Goal: Task Accomplishment & Management: Complete application form

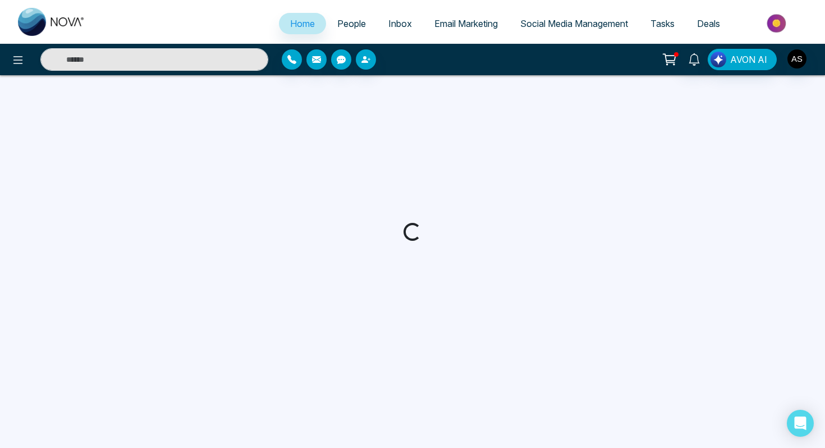
select select "*"
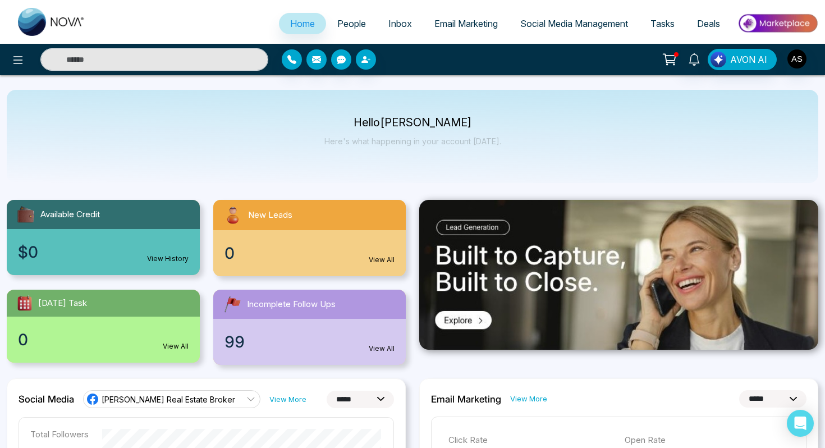
click at [558, 120] on div "Hello [PERSON_NAME] Here's what happening in your account [DATE]." at bounding box center [412, 136] width 811 height 93
click at [17, 61] on icon at bounding box center [17, 59] width 13 height 13
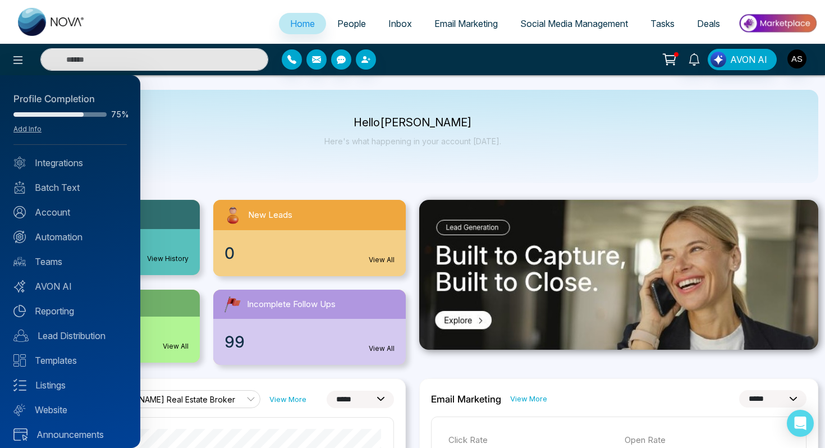
scroll to position [6, 0]
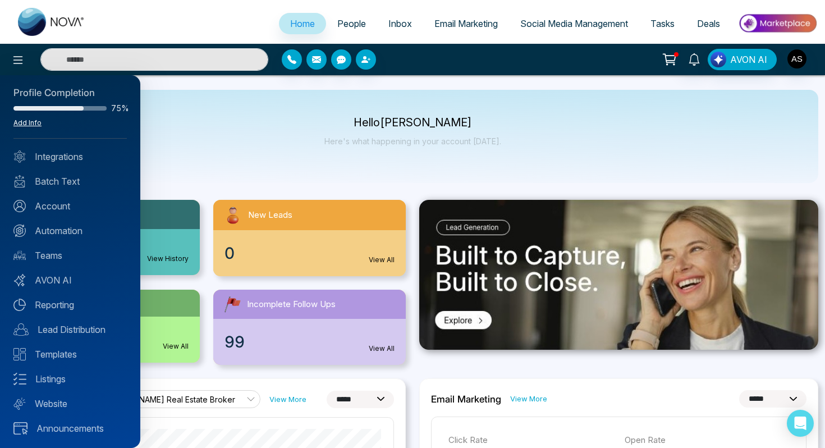
click at [25, 126] on link "Add Info" at bounding box center [27, 122] width 28 height 8
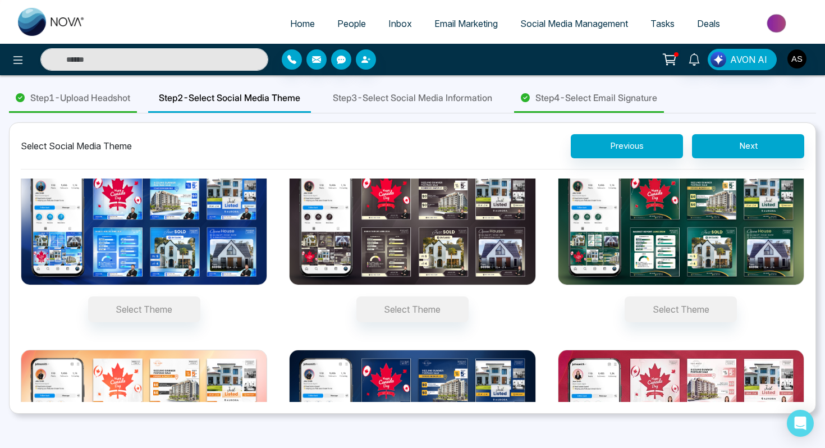
scroll to position [45, 0]
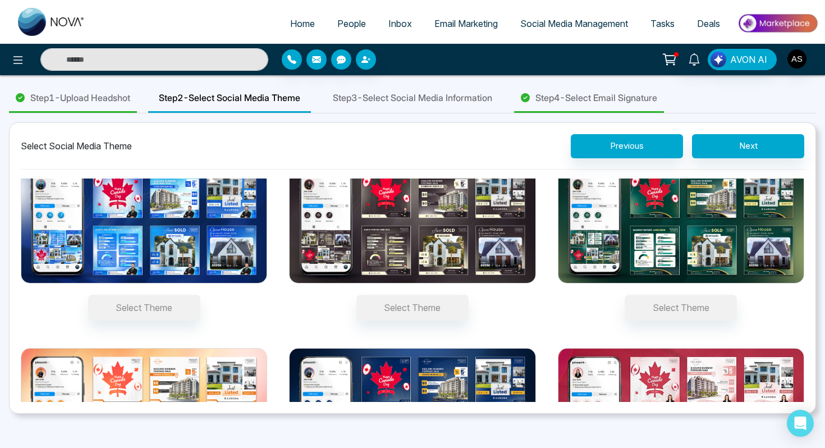
click at [160, 243] on img at bounding box center [144, 221] width 246 height 123
click at [160, 295] on button "Select Theme" at bounding box center [144, 308] width 112 height 26
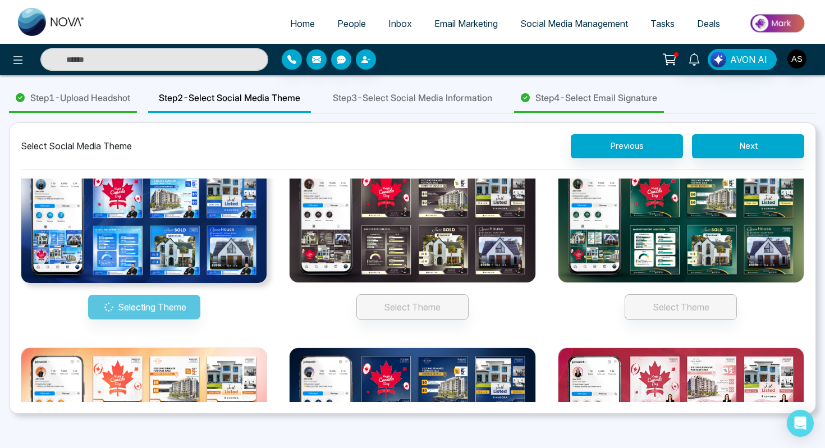
scroll to position [25, 0]
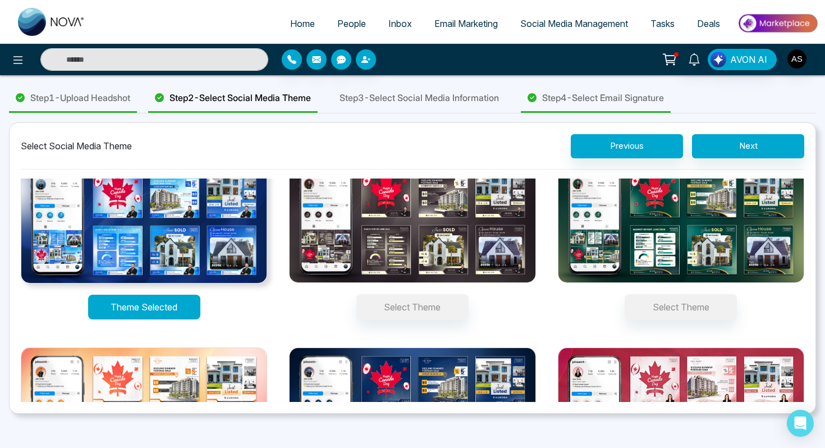
click at [188, 309] on button "Theme Selected" at bounding box center [144, 307] width 112 height 25
click at [167, 307] on button "Theme Selected" at bounding box center [144, 307] width 112 height 25
click at [167, 306] on button "Theme Selected" at bounding box center [144, 307] width 112 height 25
click at [270, 330] on div "Theme Selected Select Theme Select Theme Select Theme Select Theme Select Theme" at bounding box center [412, 331] width 783 height 355
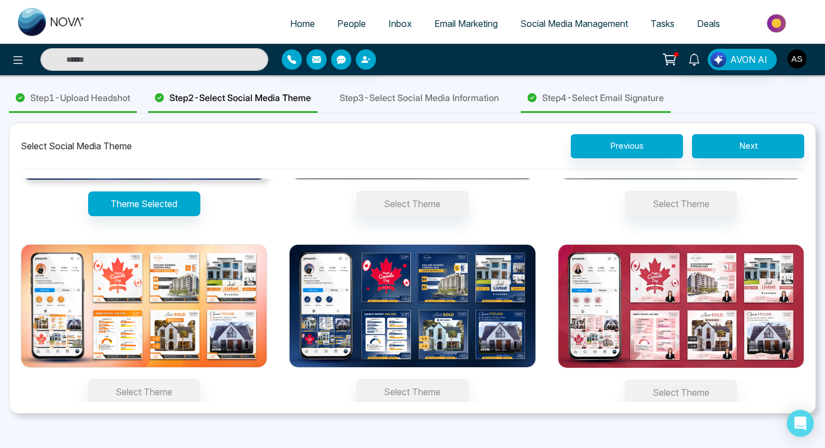
scroll to position [131, 0]
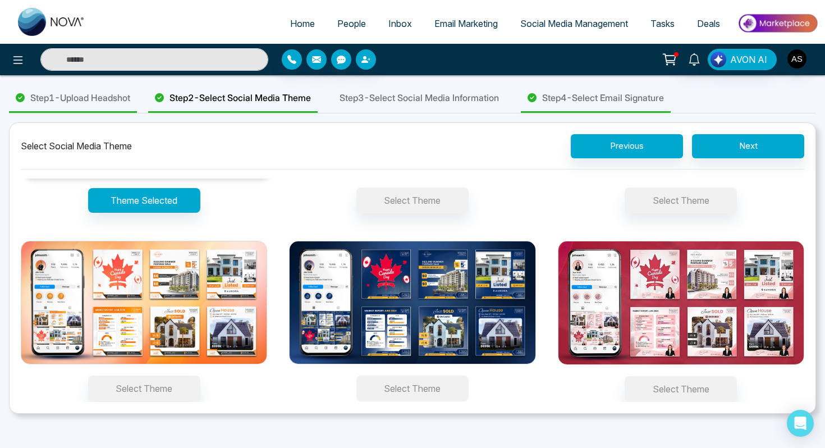
click at [390, 387] on button "Select Theme" at bounding box center [412, 388] width 112 height 26
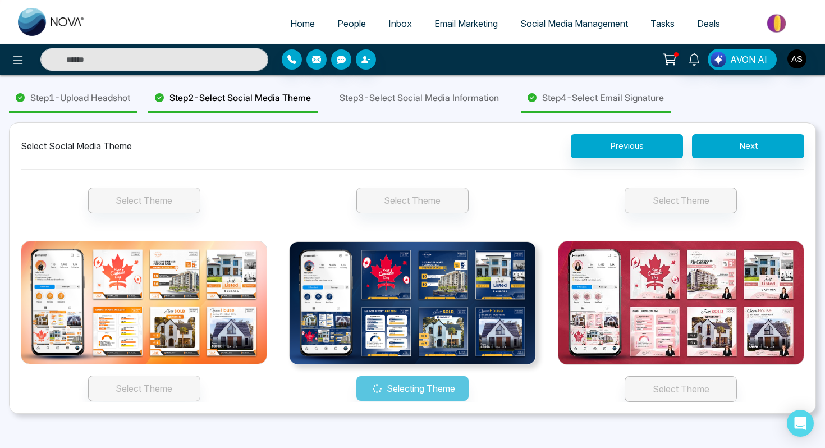
scroll to position [131, 0]
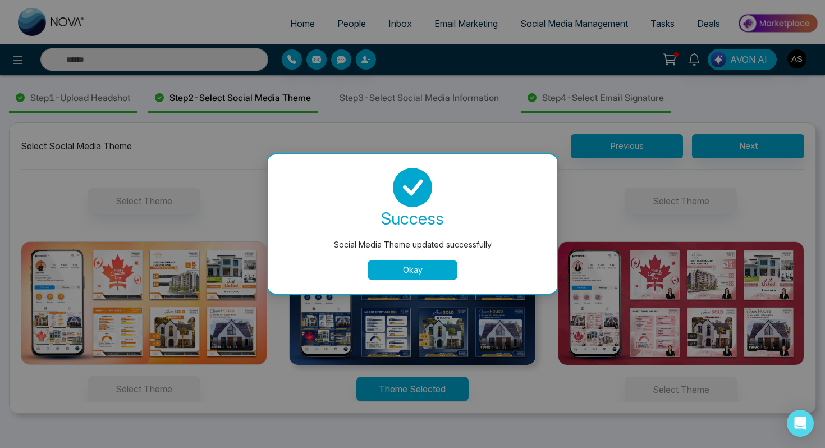
click at [387, 267] on button "Okay" at bounding box center [412, 270] width 90 height 20
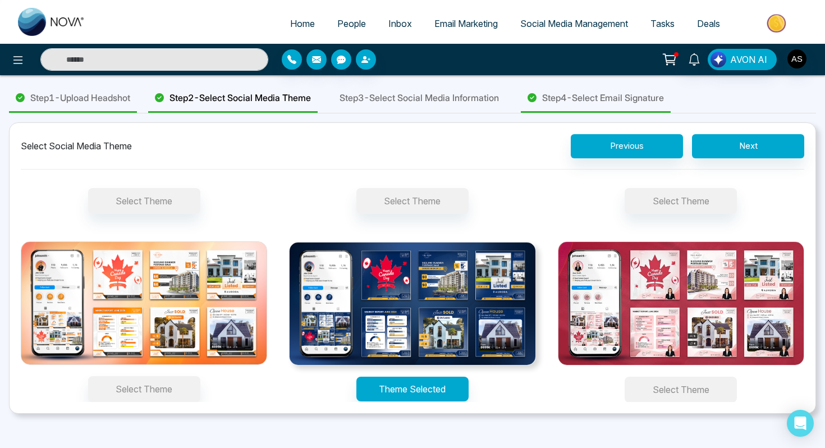
click at [655, 389] on button "Select Theme" at bounding box center [680, 389] width 112 height 26
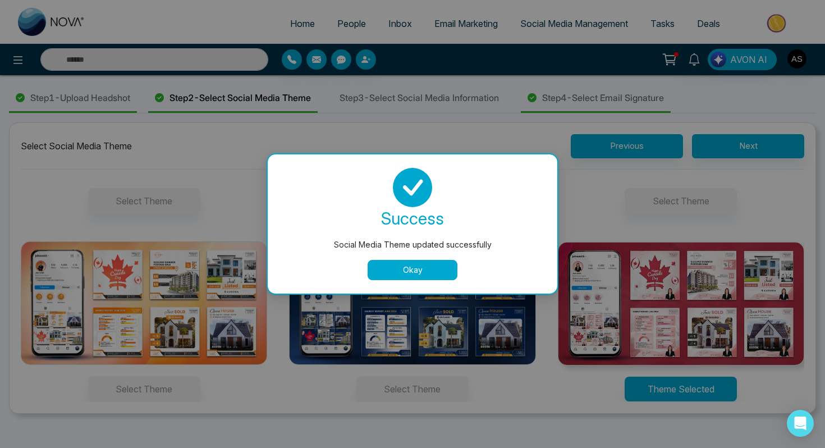
click at [398, 272] on button "Okay" at bounding box center [412, 270] width 90 height 20
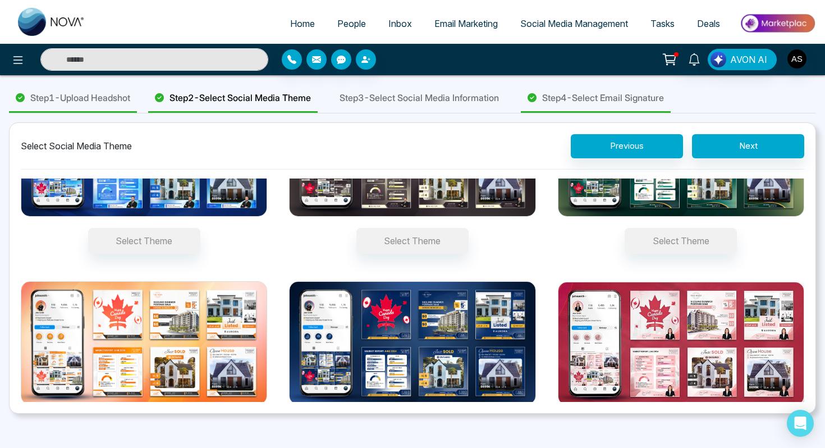
scroll to position [131, 0]
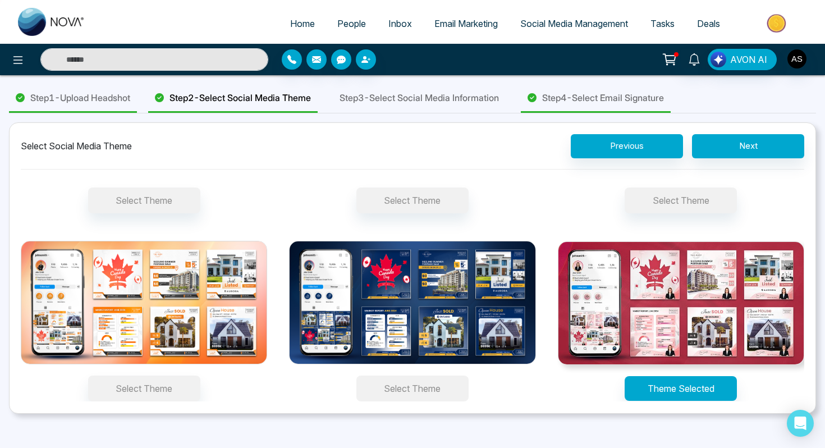
click at [403, 390] on button "Select Theme" at bounding box center [412, 388] width 112 height 26
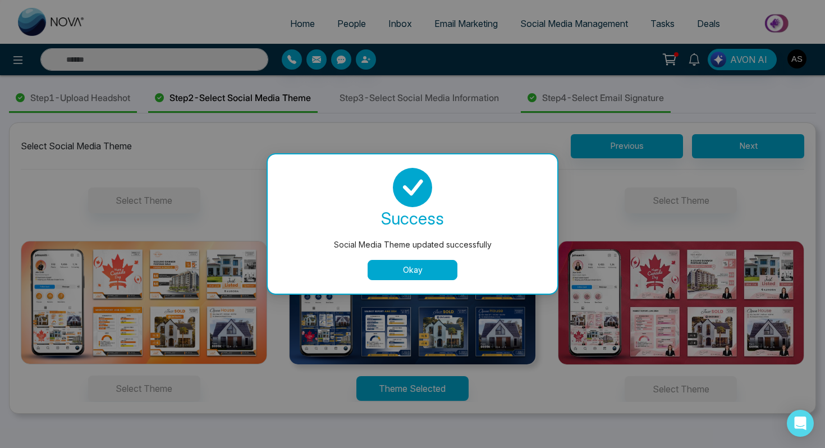
click at [418, 268] on button "Okay" at bounding box center [412, 270] width 90 height 20
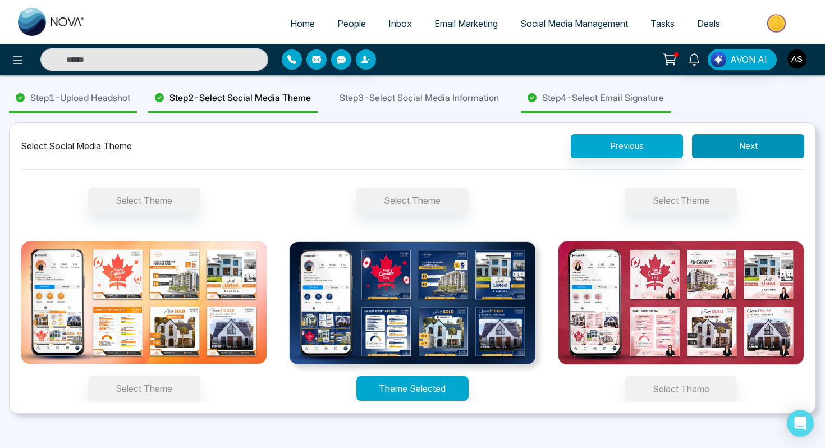
click at [730, 143] on button "Next" at bounding box center [748, 146] width 112 height 24
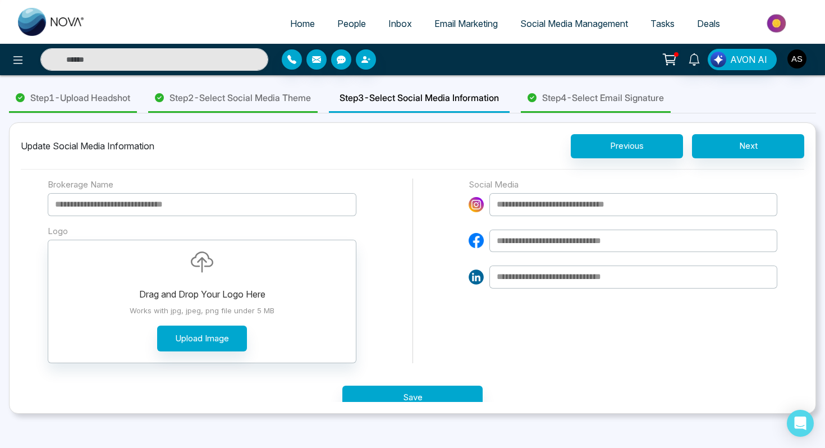
click at [85, 208] on input at bounding box center [202, 204] width 309 height 23
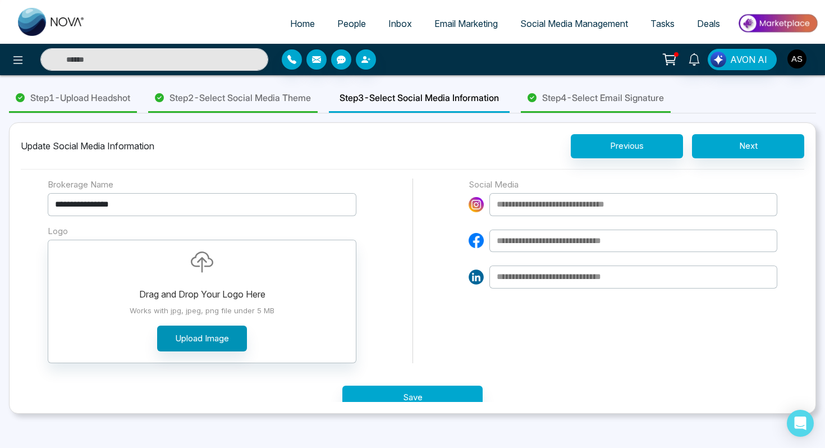
type input "**********"
click at [182, 339] on button "Upload Image" at bounding box center [202, 338] width 90 height 26
click at [504, 201] on input at bounding box center [633, 204] width 288 height 23
paste input "**********"
type input "**********"
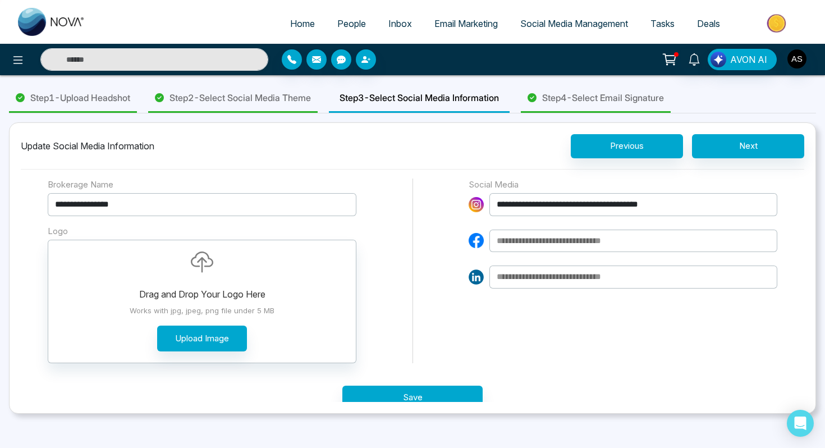
click at [522, 244] on input at bounding box center [633, 240] width 288 height 23
click at [513, 244] on input at bounding box center [633, 240] width 288 height 23
paste input "**********"
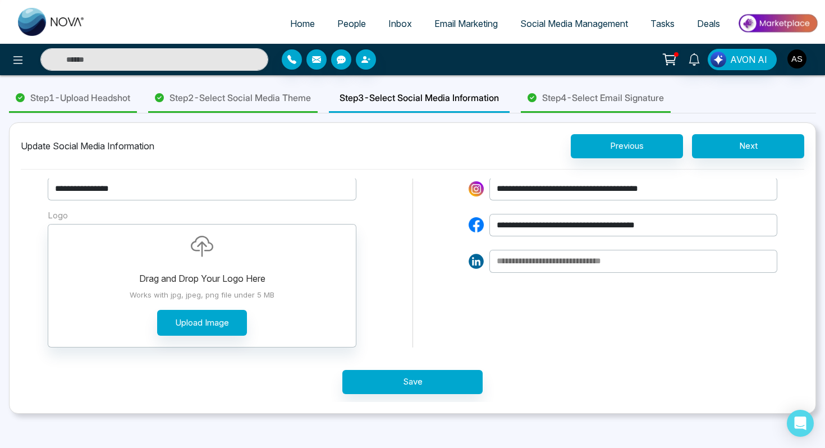
type input "**********"
click at [509, 263] on input at bounding box center [633, 261] width 288 height 23
click at [520, 258] on input at bounding box center [633, 261] width 288 height 23
paste input "**********"
type input "*"
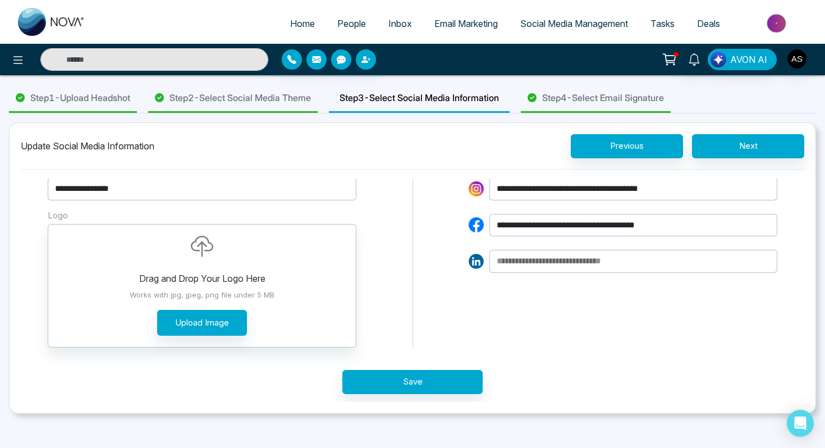
paste input "**********"
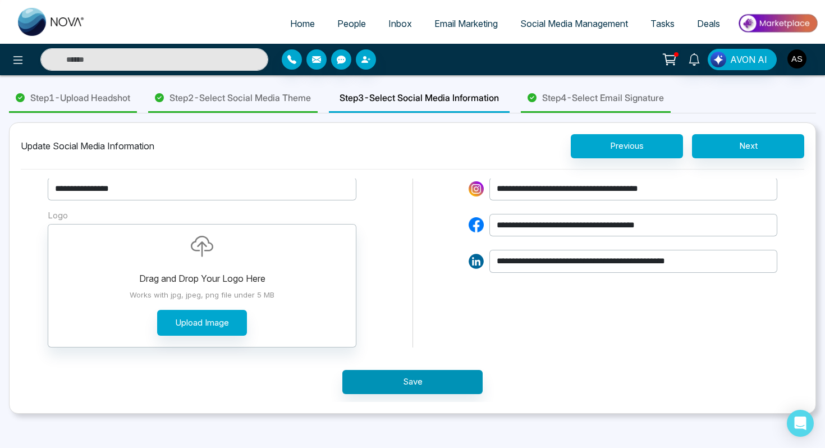
type input "**********"
click at [423, 380] on button "Save" at bounding box center [412, 382] width 140 height 24
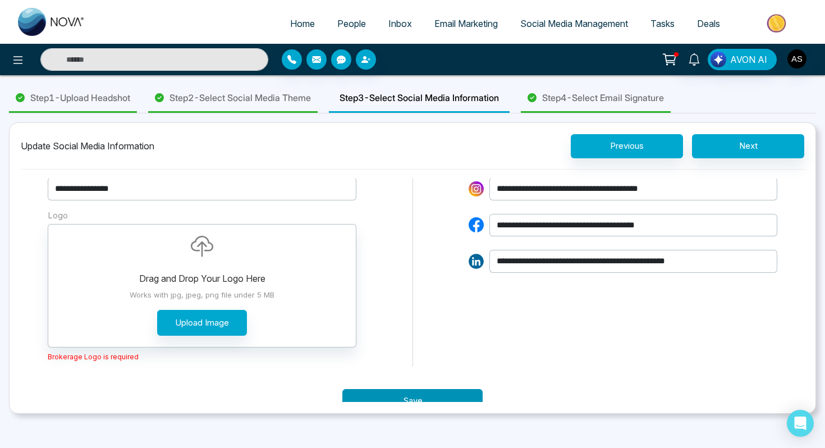
click at [416, 398] on button "Save" at bounding box center [412, 401] width 140 height 24
click at [414, 396] on button "Save" at bounding box center [412, 401] width 140 height 24
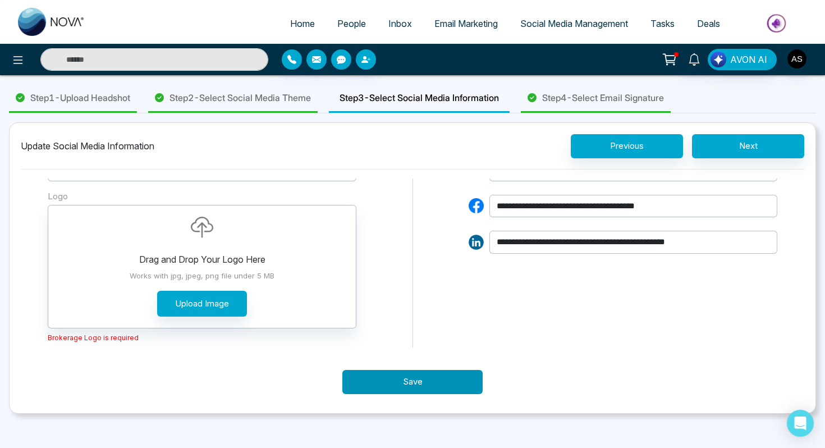
click at [406, 371] on button "Save" at bounding box center [412, 382] width 140 height 24
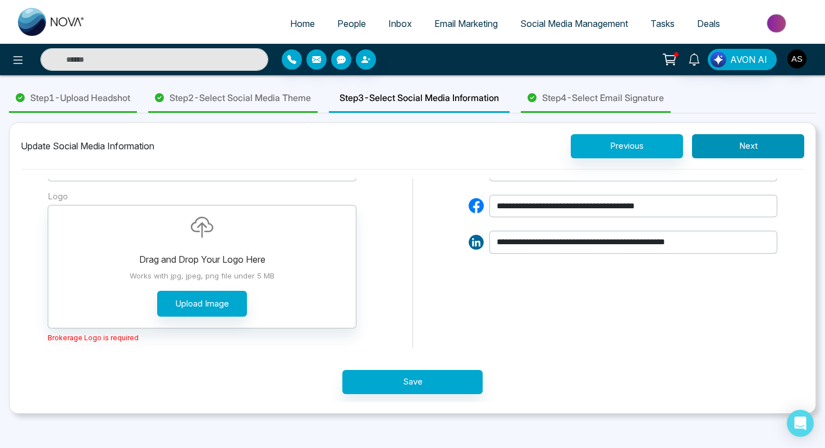
click at [757, 146] on button "Next" at bounding box center [748, 146] width 112 height 24
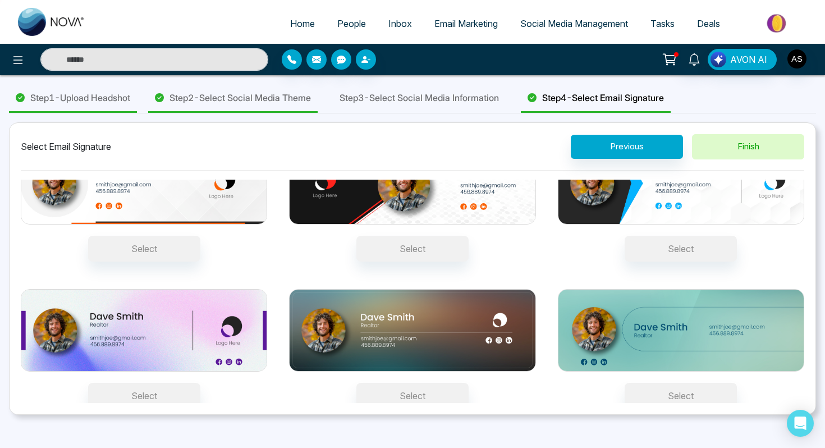
scroll to position [49, 0]
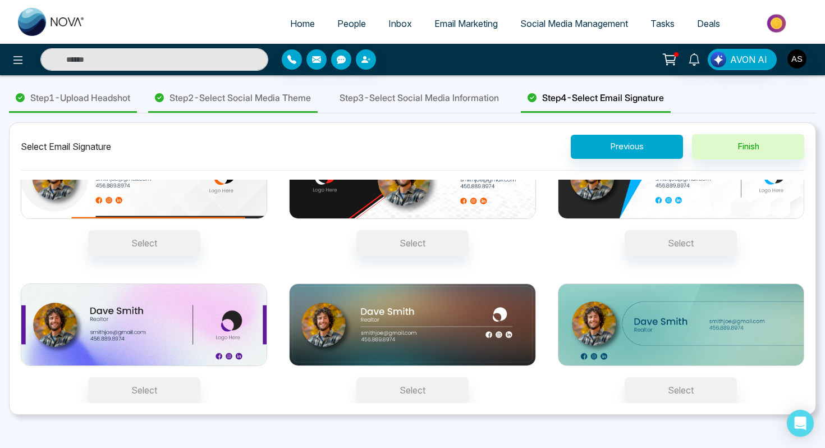
click at [162, 355] on img at bounding box center [144, 324] width 246 height 82
click at [162, 377] on button "Select" at bounding box center [144, 390] width 112 height 26
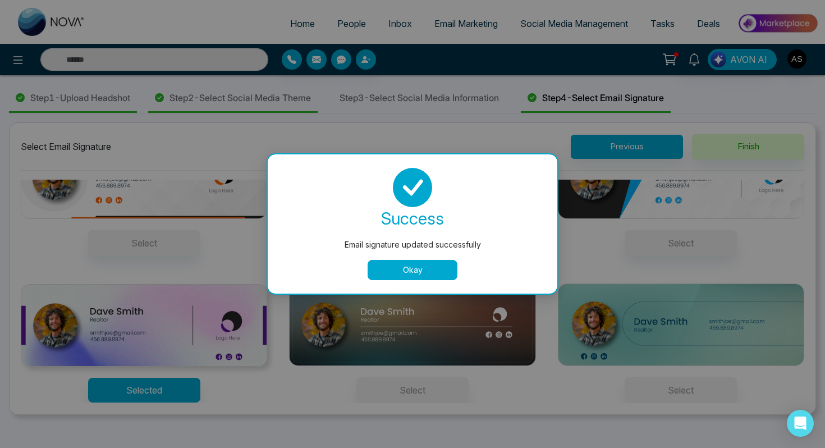
click at [412, 273] on button "Okay" at bounding box center [412, 270] width 90 height 20
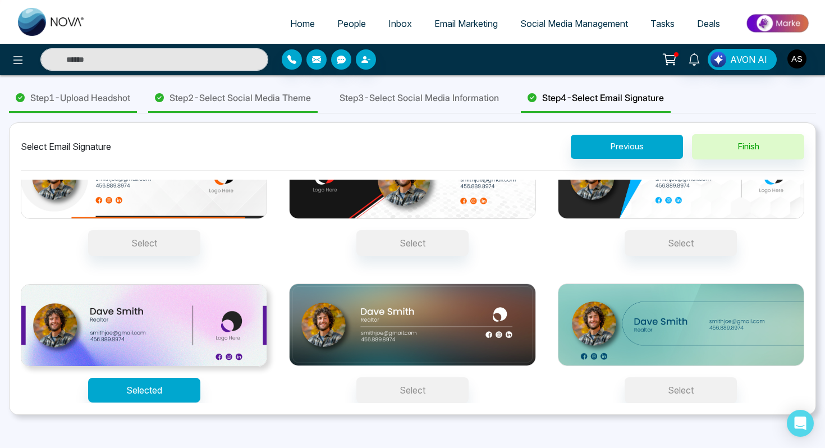
scroll to position [0, 0]
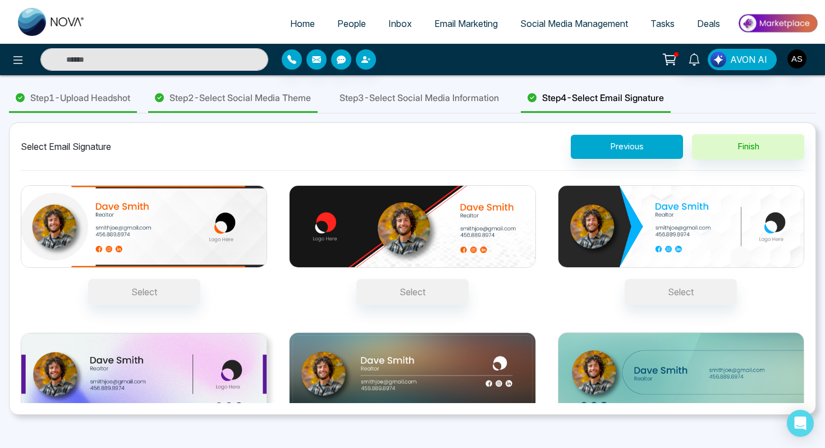
click at [531, 25] on span "Social Media Management" at bounding box center [574, 23] width 108 height 11
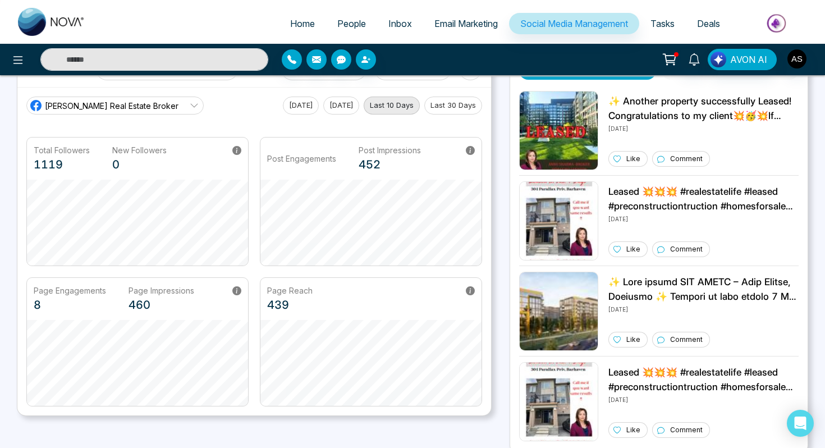
scroll to position [43, 0]
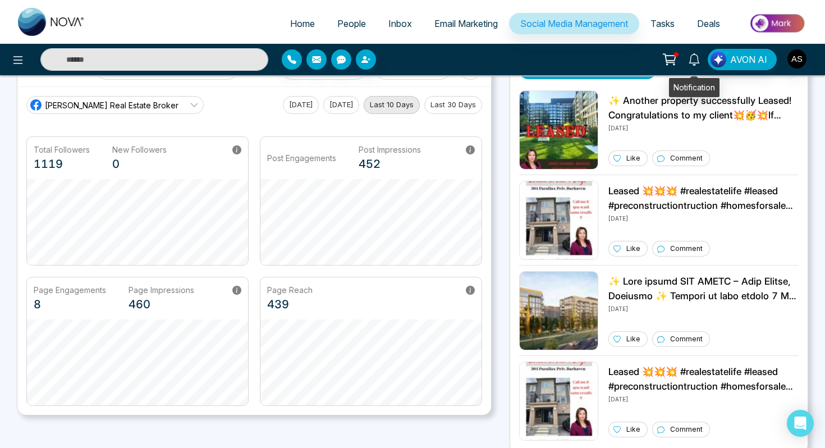
click at [697, 58] on icon at bounding box center [694, 59] width 12 height 12
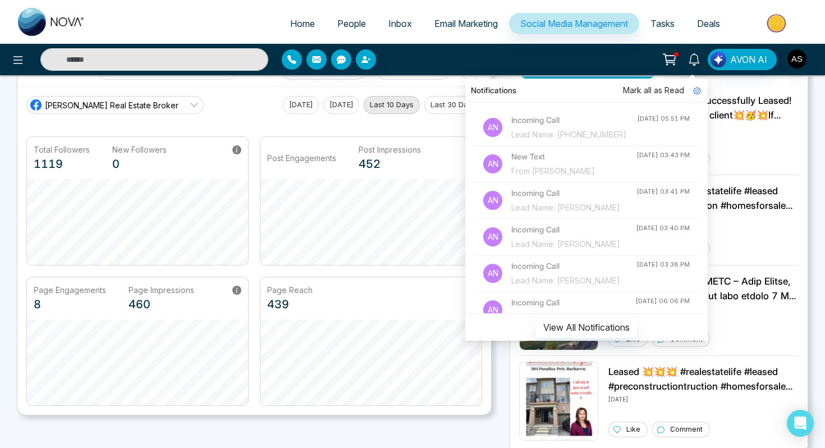
click at [635, 67] on div "Notifications Mark all as Read An Incoming Call Lead Name: +16479517180 Nov 23,…" at bounding box center [653, 59] width 330 height 21
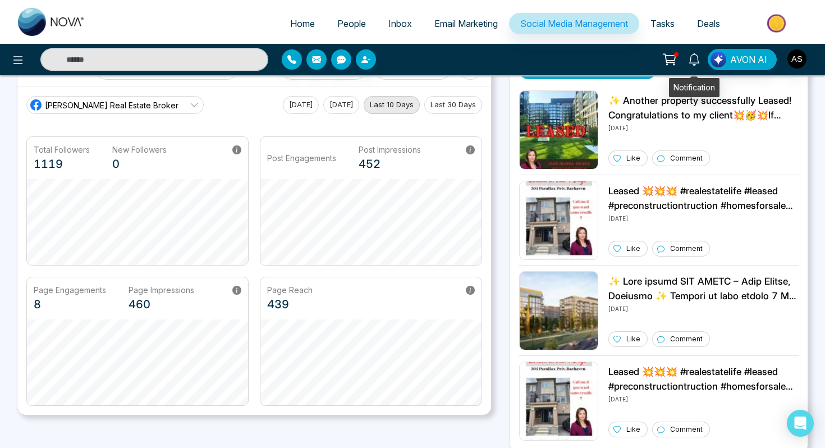
click at [696, 62] on icon at bounding box center [693, 59] width 11 height 12
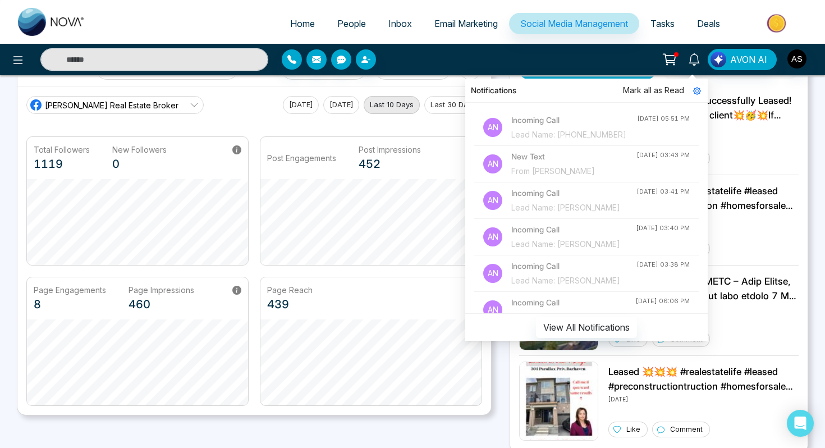
click at [663, 92] on span "Mark all as Read" at bounding box center [653, 90] width 61 height 12
click at [699, 90] on icon at bounding box center [697, 91] width 8 height 8
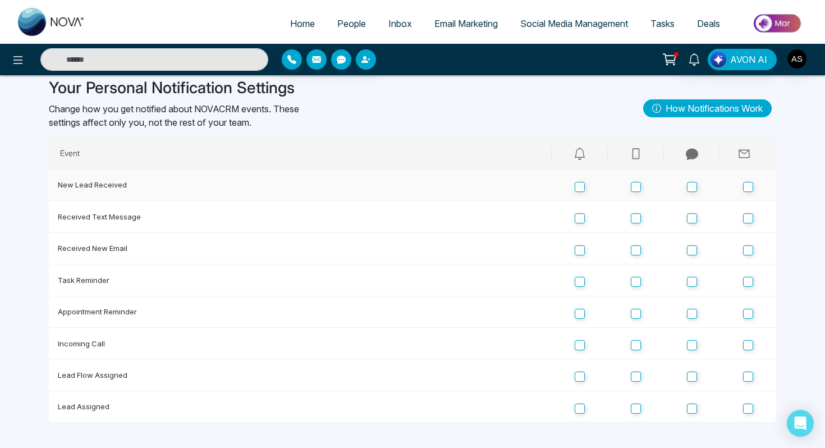
scroll to position [27, 0]
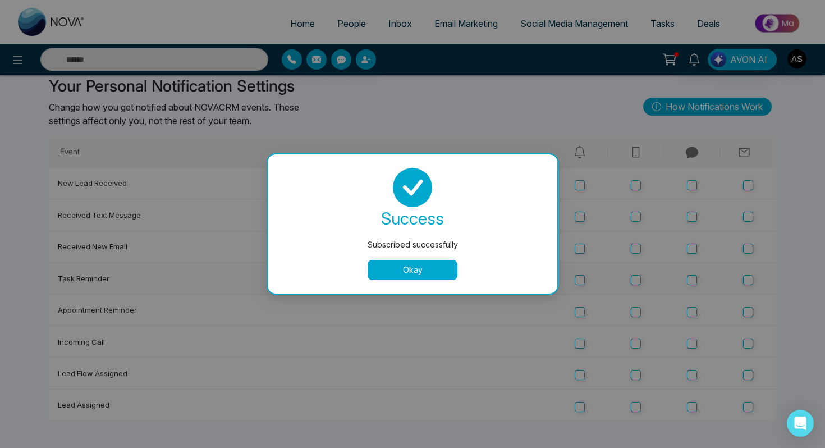
click at [417, 265] on button "Okay" at bounding box center [412, 270] width 90 height 20
click at [635, 249] on div "Subscribed successfully success Subscribed successfully Okay" at bounding box center [412, 224] width 825 height 448
click at [424, 264] on button "Okay" at bounding box center [412, 270] width 90 height 20
click at [422, 268] on button "Okay" at bounding box center [412, 270] width 90 height 20
click at [420, 269] on button "Okay" at bounding box center [412, 270] width 90 height 20
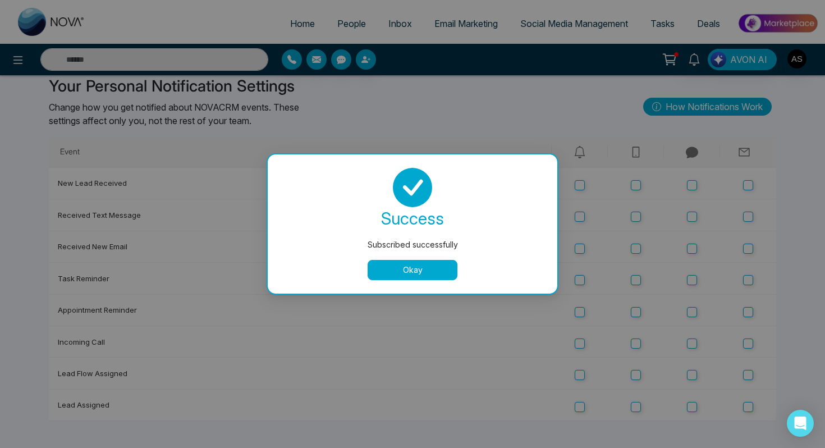
click at [414, 256] on div "success Subscribed successfully Okay" at bounding box center [412, 224] width 263 height 112
click at [416, 273] on button "Okay" at bounding box center [412, 270] width 90 height 20
click at [416, 268] on button "Okay" at bounding box center [412, 270] width 90 height 20
click at [393, 262] on button "Okay" at bounding box center [412, 270] width 90 height 20
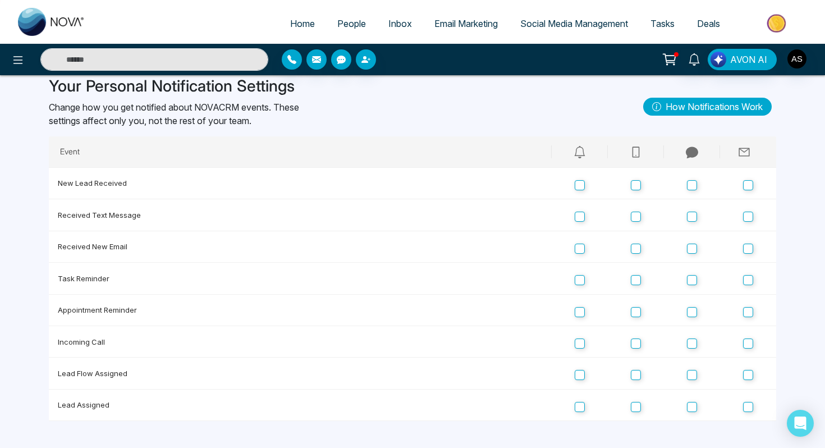
click at [63, 21] on img at bounding box center [51, 22] width 67 height 28
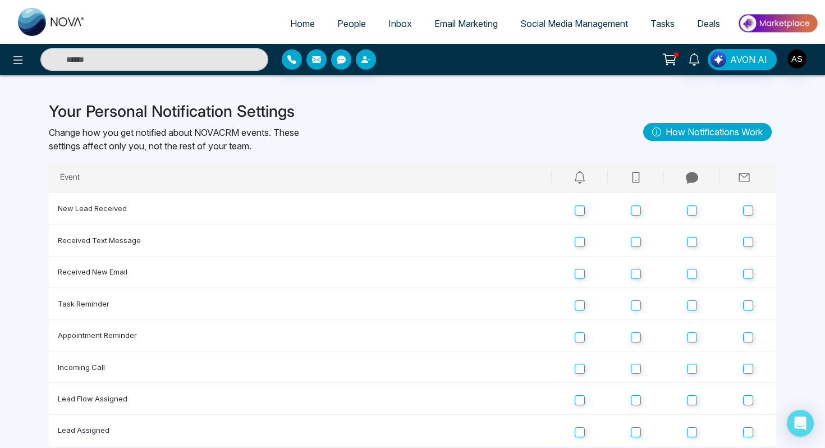
select select "*"
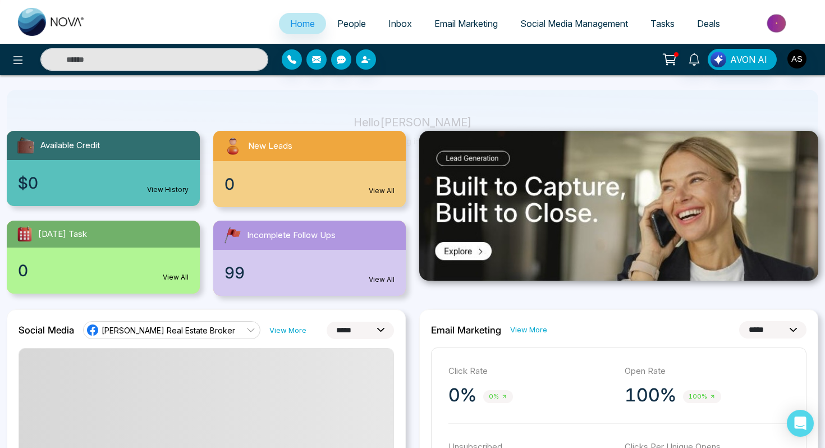
scroll to position [90, 0]
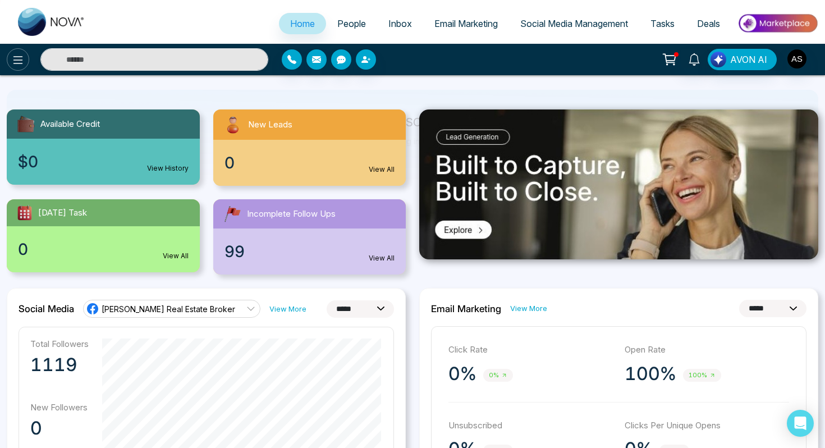
click at [23, 62] on icon at bounding box center [17, 59] width 13 height 13
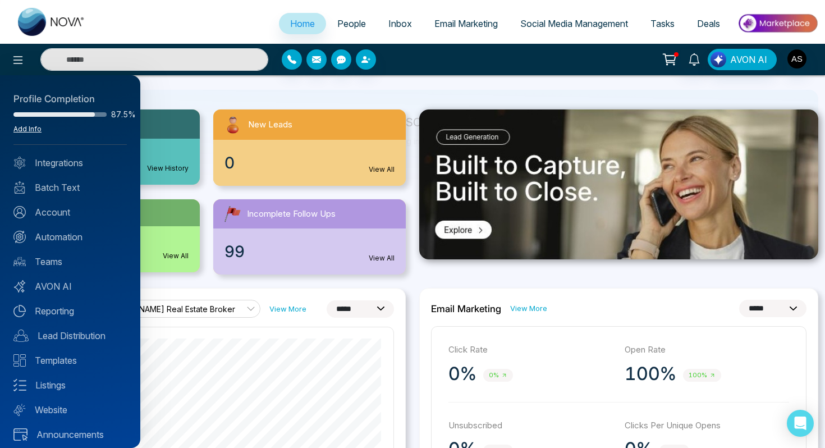
click at [28, 127] on link "Add Info" at bounding box center [27, 129] width 28 height 8
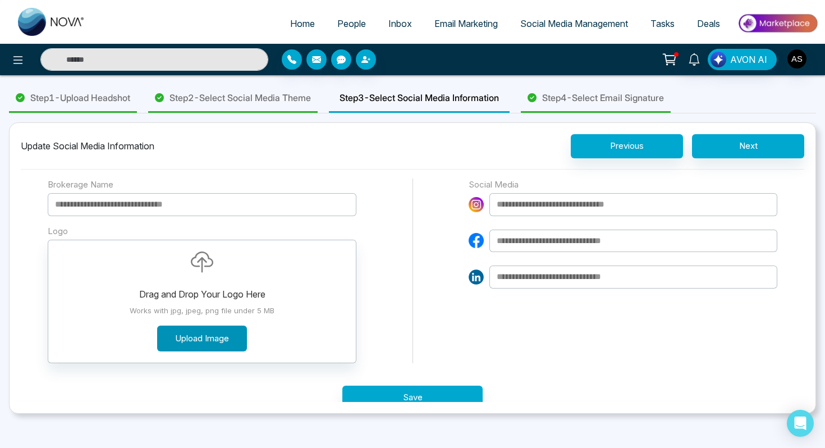
click at [187, 333] on button "Upload Image" at bounding box center [202, 338] width 90 height 26
click at [181, 332] on button "Upload Image" at bounding box center [202, 338] width 90 height 26
click at [216, 325] on button "Upload Image" at bounding box center [202, 338] width 90 height 26
click at [200, 330] on button "Upload Image" at bounding box center [202, 338] width 90 height 26
click at [203, 341] on button "Upload Image" at bounding box center [202, 338] width 90 height 26
